Goal: Navigation & Orientation: Find specific page/section

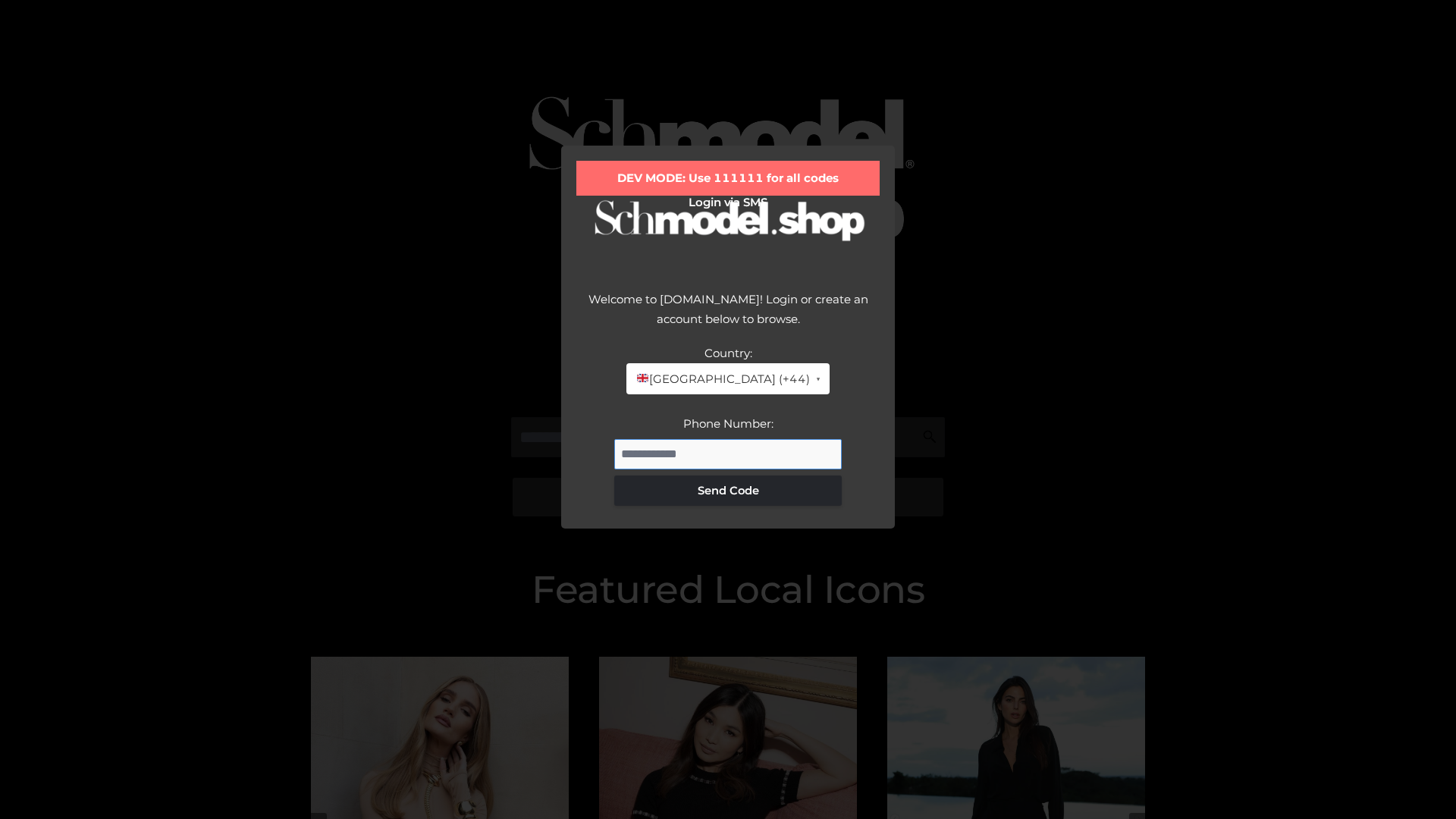
click at [728, 454] on input "Phone Number:" at bounding box center [728, 454] width 227 height 30
type input "**********"
click at [728, 490] on button "Send Code" at bounding box center [728, 490] width 227 height 30
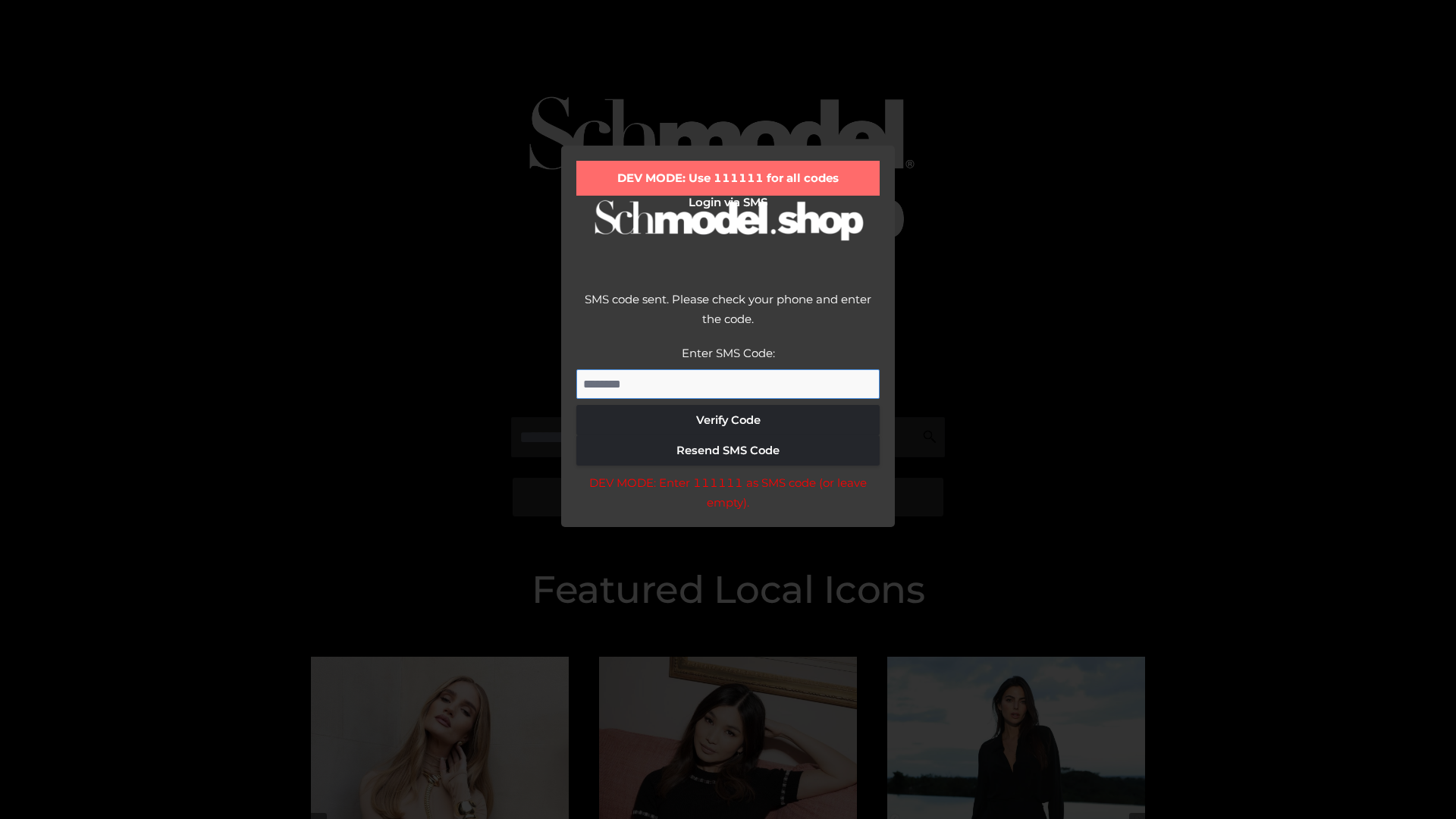
click at [728, 384] on input "Enter SMS Code:" at bounding box center [728, 385] width 303 height 30
type input "******"
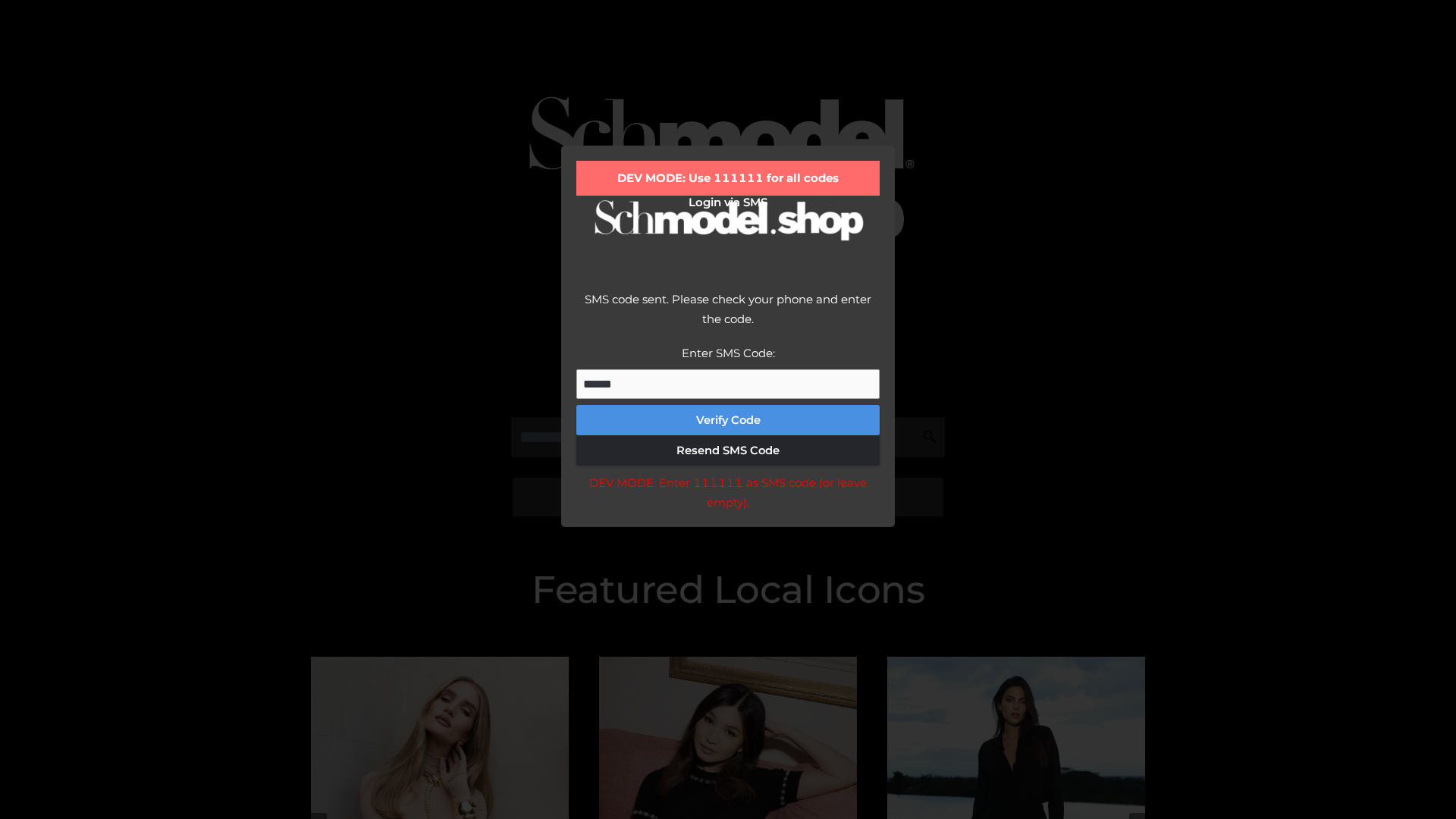
click at [728, 421] on button "Verify Code" at bounding box center [728, 420] width 303 height 30
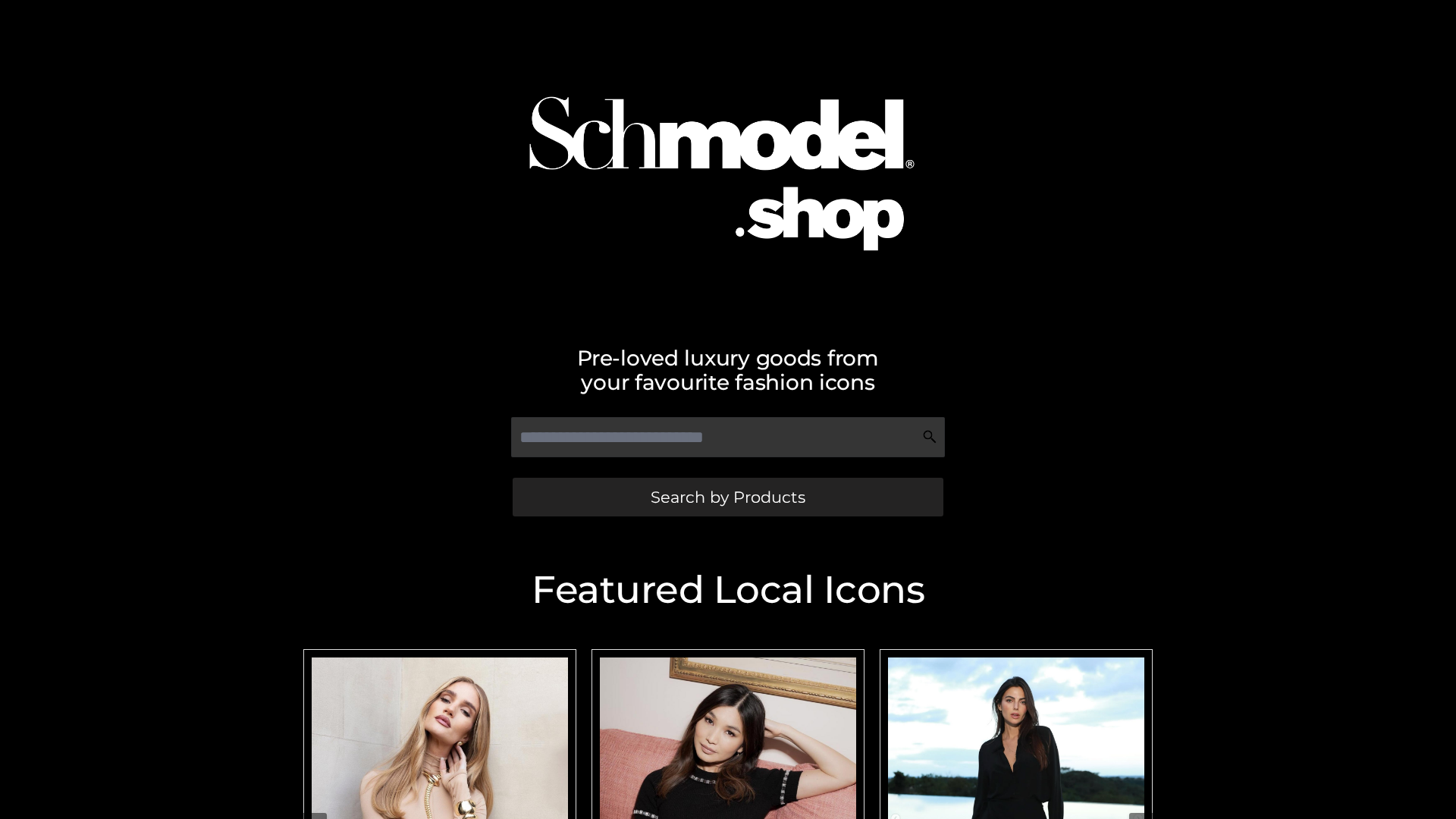
click at [727, 497] on span "Search by Products" at bounding box center [728, 497] width 155 height 16
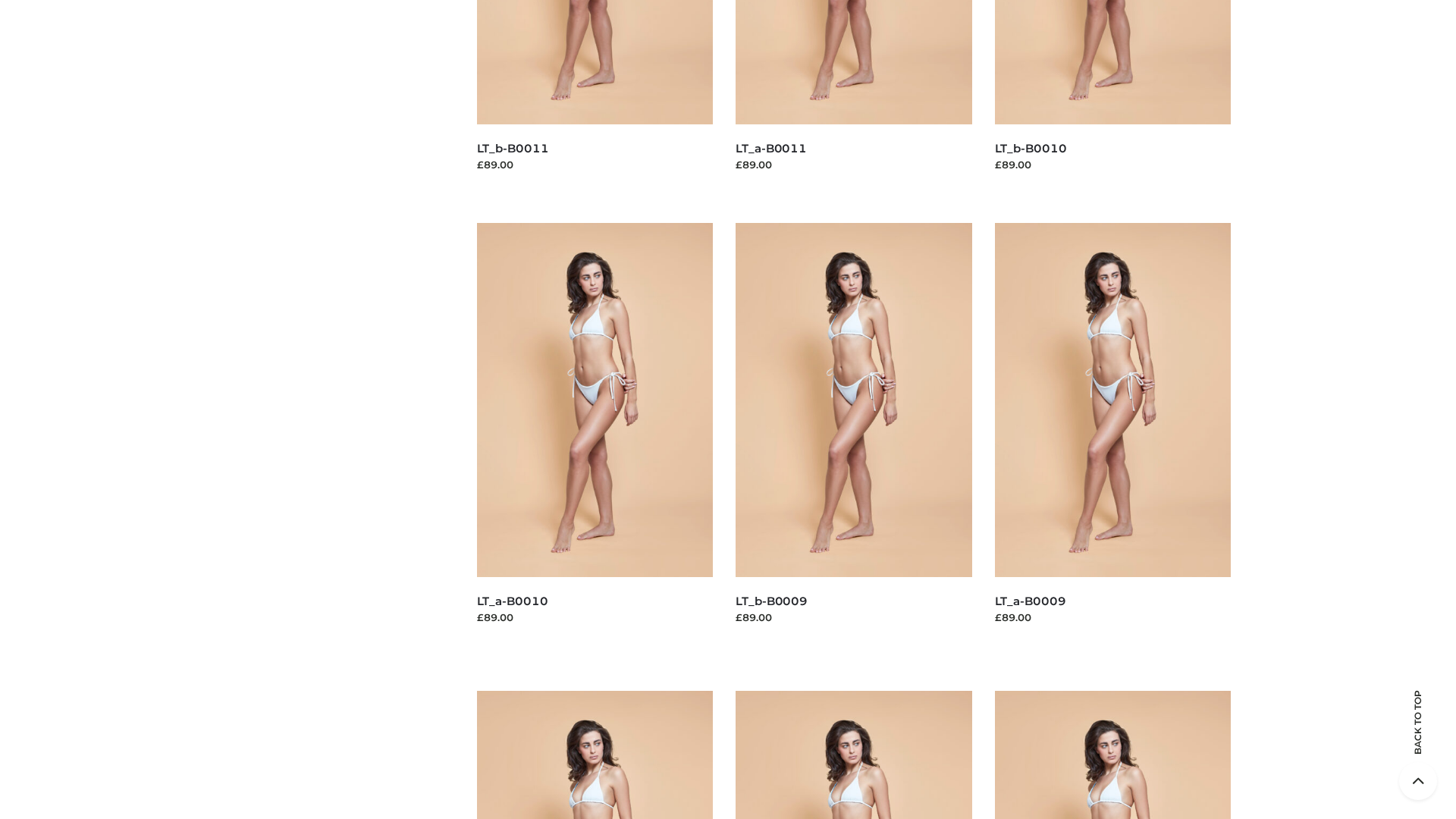
scroll to position [4000, 0]
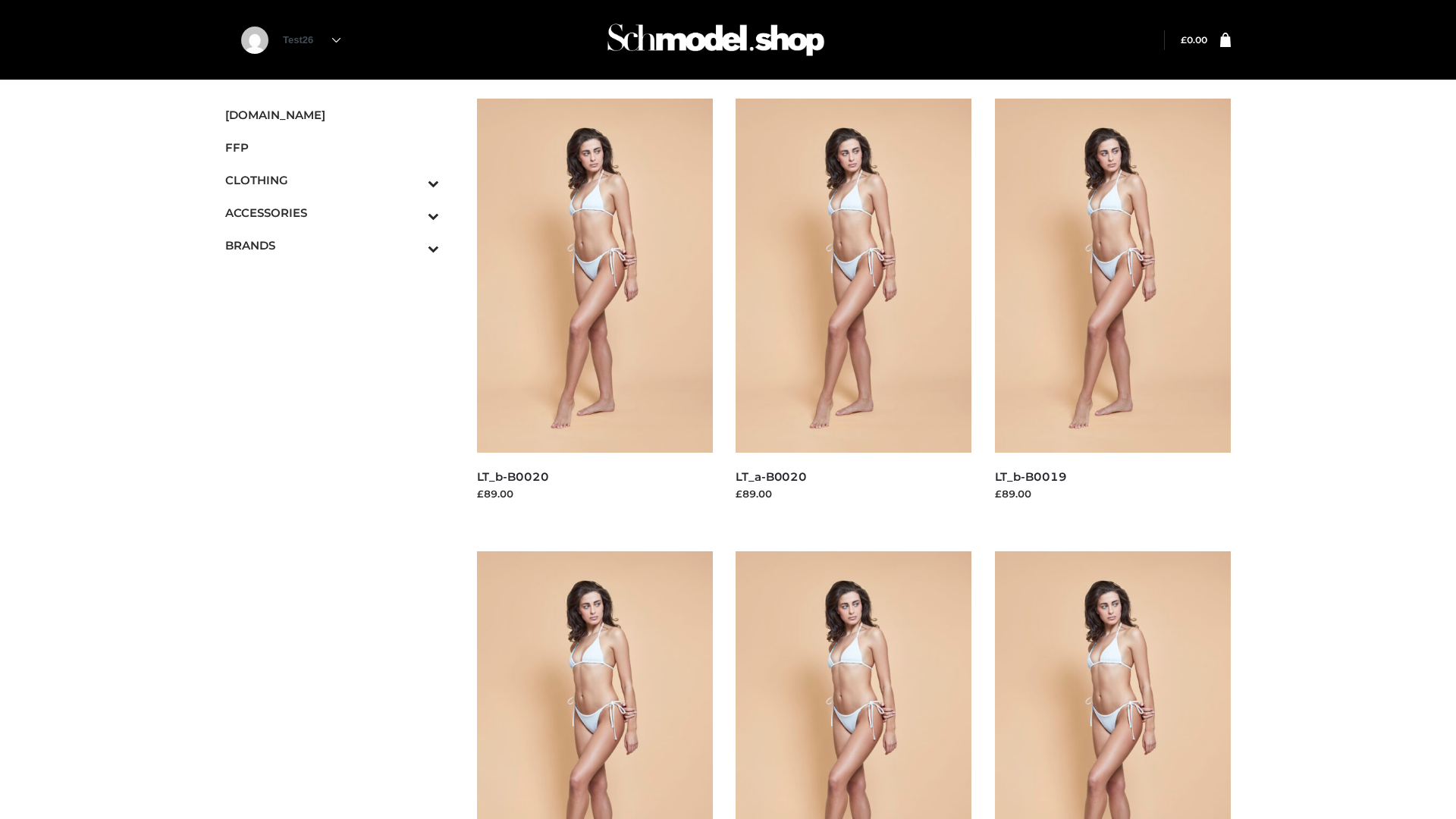
scroll to position [1235, 0]
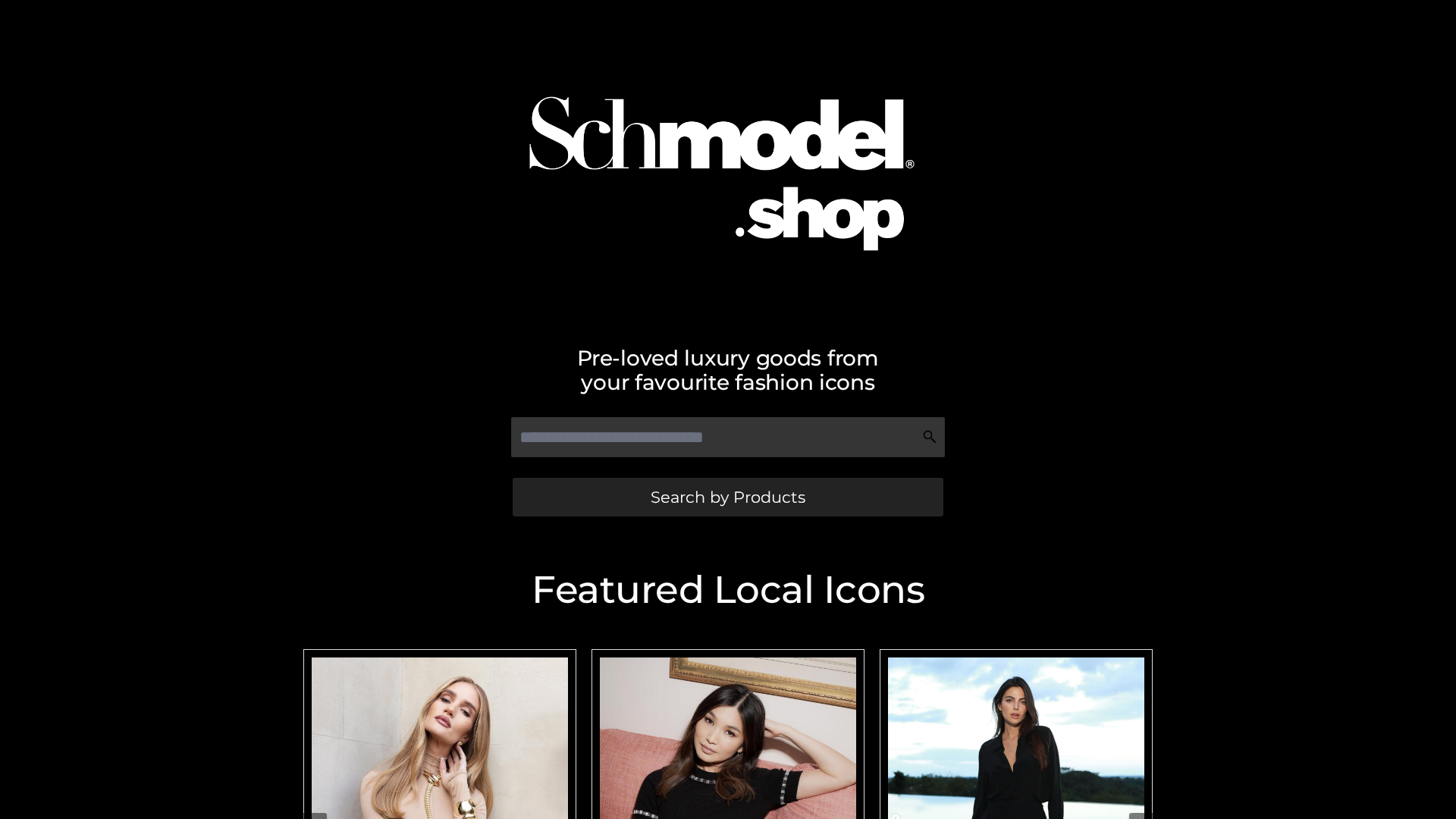
click at [727, 497] on span "Search by Products" at bounding box center [728, 497] width 155 height 16
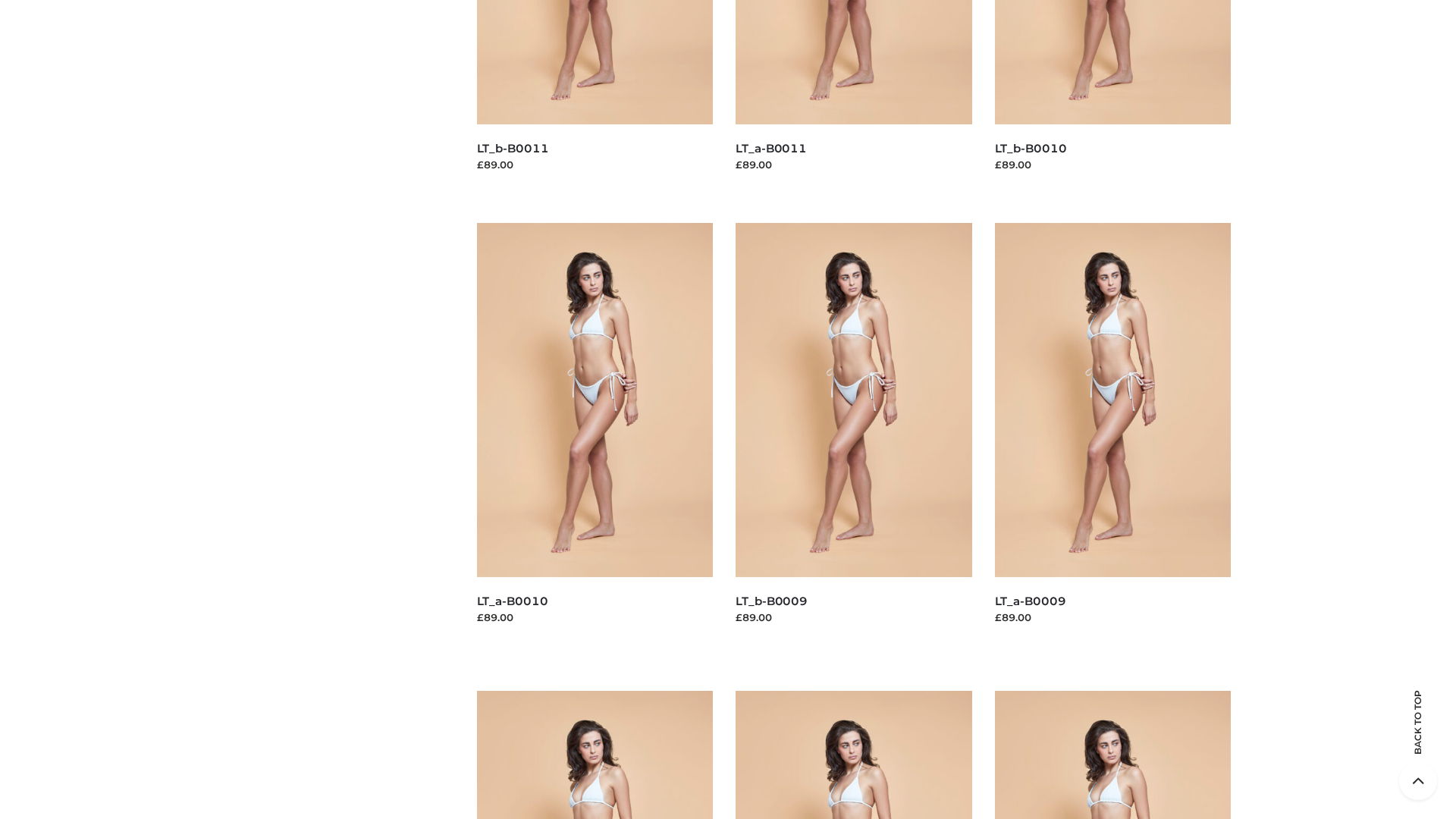
scroll to position [4000, 0]
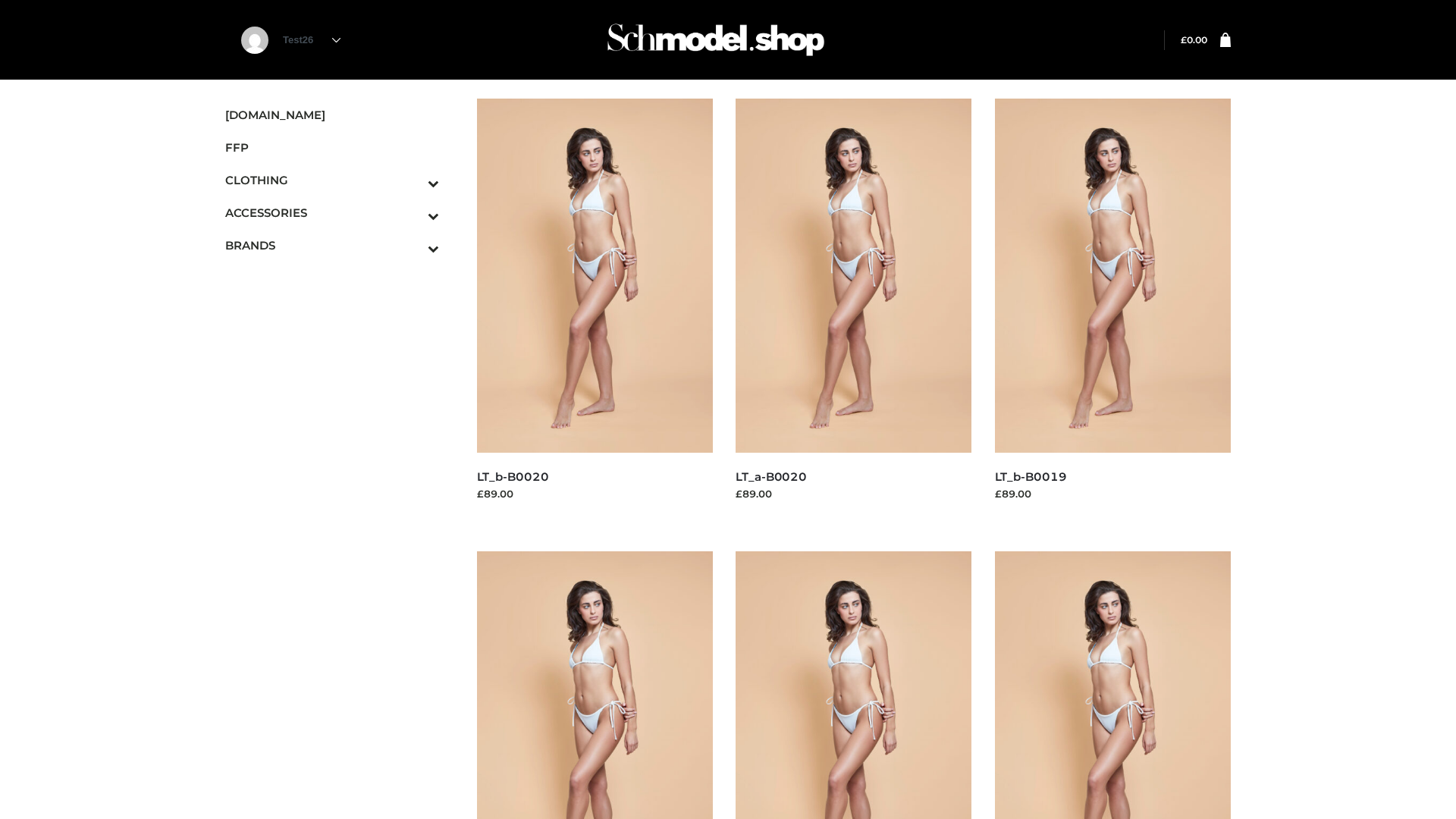
scroll to position [1235, 0]
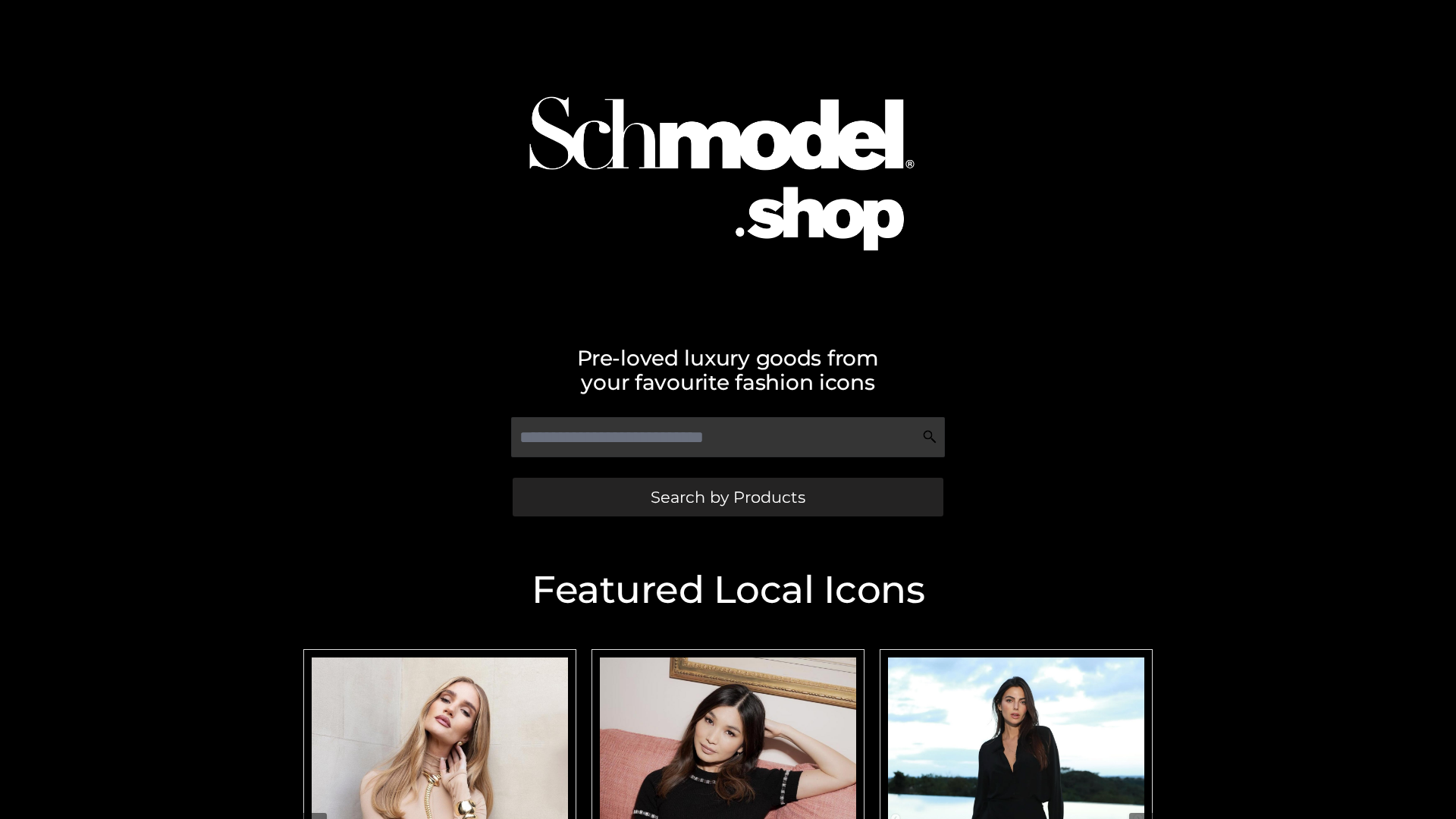
click at [727, 497] on span "Search by Products" at bounding box center [728, 497] width 155 height 16
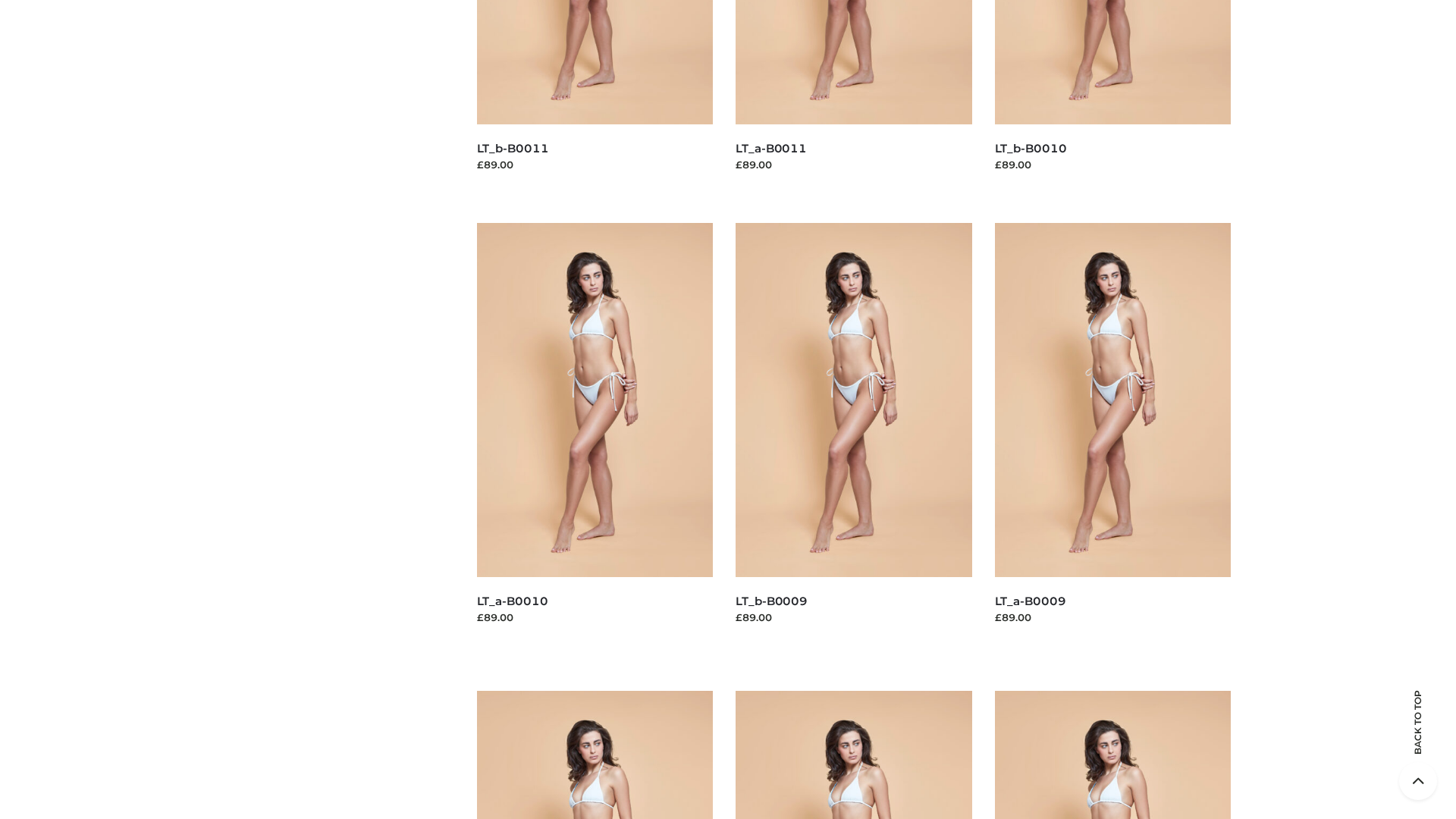
scroll to position [4000, 0]
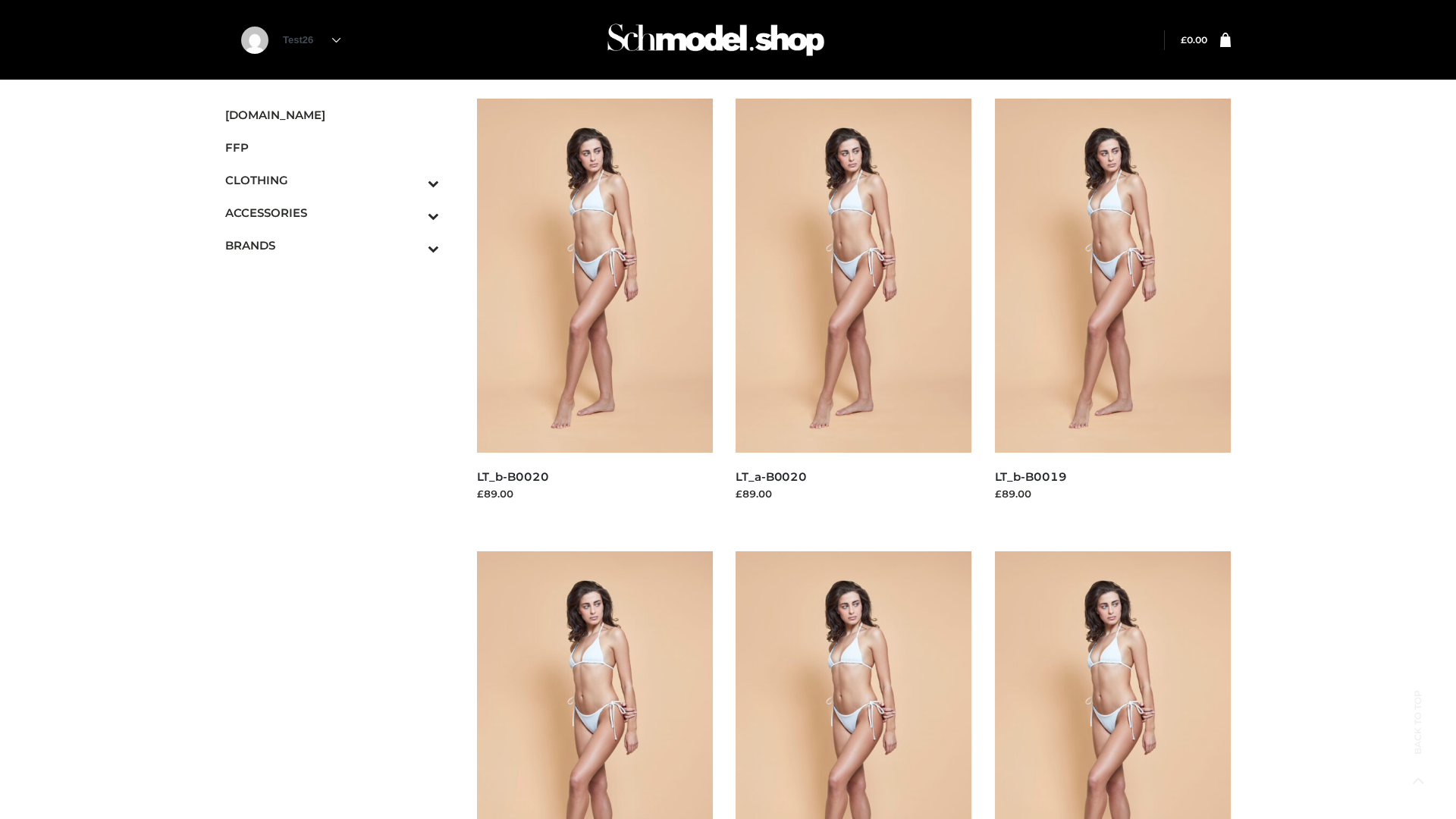
scroll to position [1235, 0]
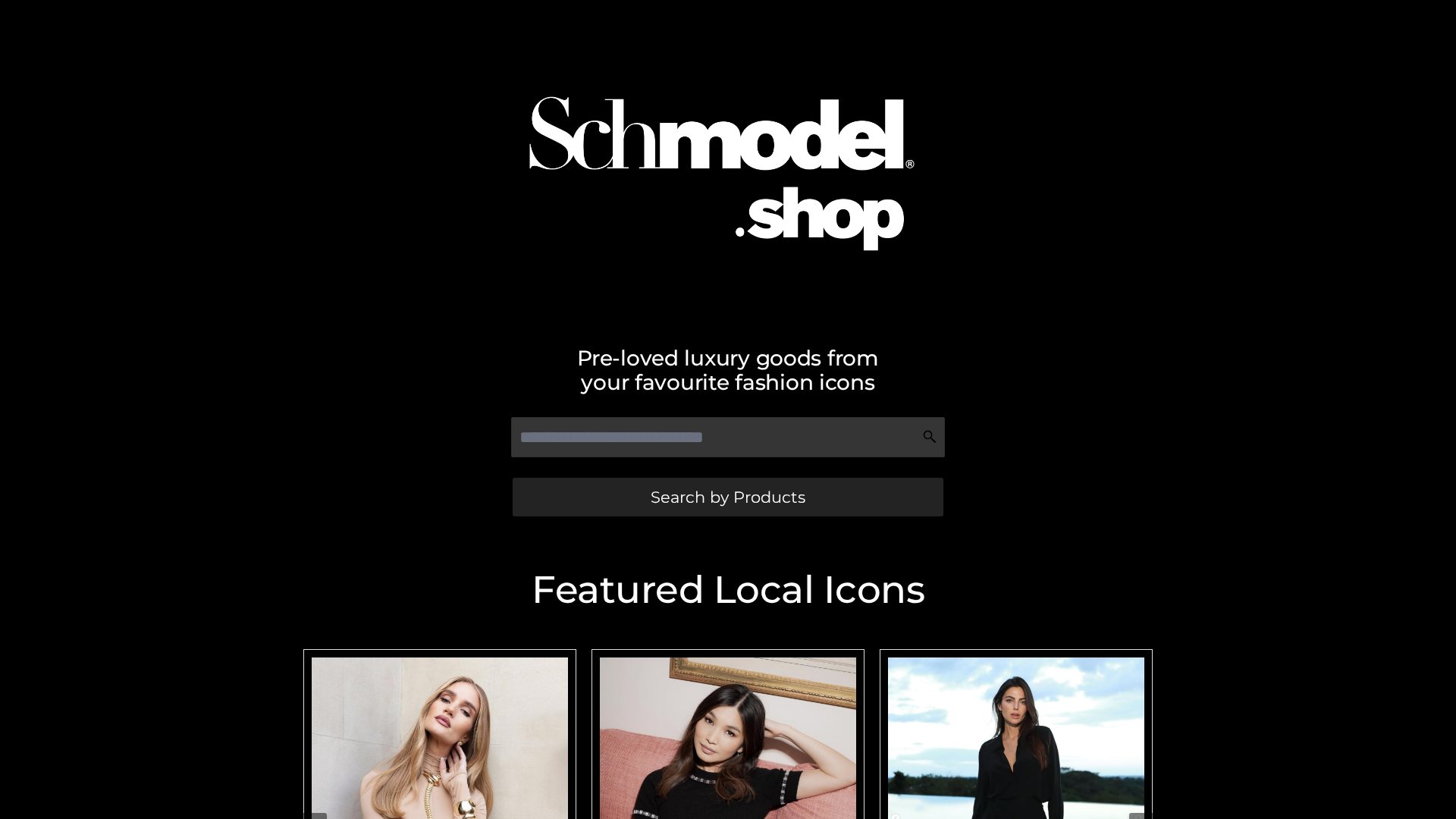
click at [727, 497] on span "Search by Products" at bounding box center [728, 497] width 155 height 16
